Goal: Task Accomplishment & Management: Use online tool/utility

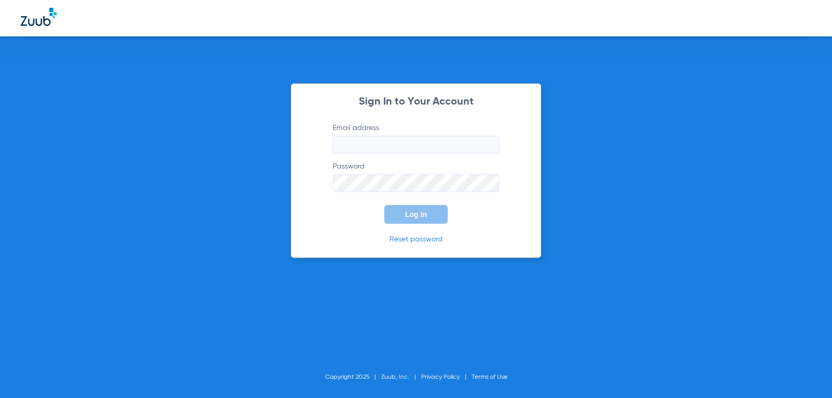
type input "[EMAIL_ADDRESS][DOMAIN_NAME]"
click at [417, 219] on button "Log In" at bounding box center [415, 214] width 63 height 19
